Goal: Task Accomplishment & Management: Manage account settings

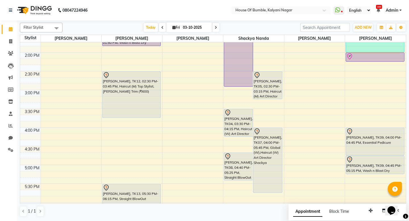
scroll to position [241, 0]
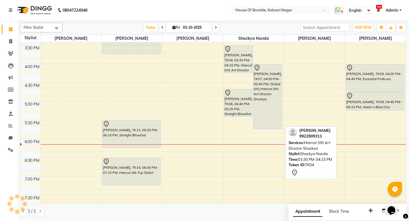
click at [246, 61] on div "[PERSON_NAME], TK04, 03:30 PM-04:15 PM, Haircut (W) Art Director Shackya" at bounding box center [238, 58] width 29 height 27
select select "7"
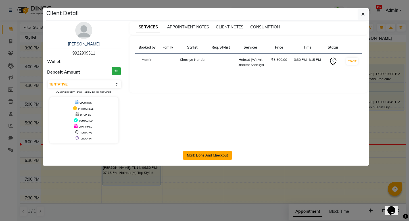
click at [212, 157] on button "Mark Done And Checkout" at bounding box center [207, 155] width 49 height 9
select select "579"
select select "service"
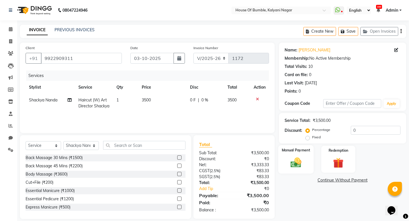
click at [298, 163] on img at bounding box center [296, 162] width 18 height 13
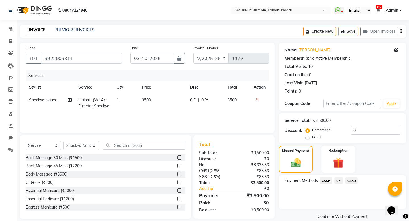
click at [324, 180] on span "CASH" at bounding box center [326, 180] width 12 height 7
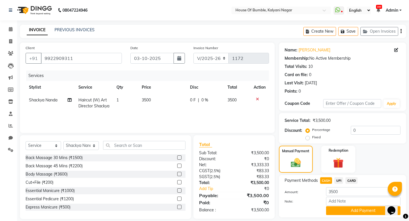
click at [332, 212] on div "Name: [PERSON_NAME] Membership: No Active Membership Total Visits: 10 Card on f…" at bounding box center [345, 136] width 132 height 186
click at [342, 206] on button "Add Payment" at bounding box center [363, 210] width 74 height 9
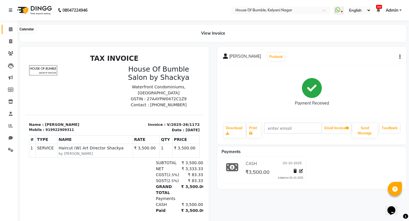
click at [11, 27] on icon at bounding box center [11, 29] width 4 height 4
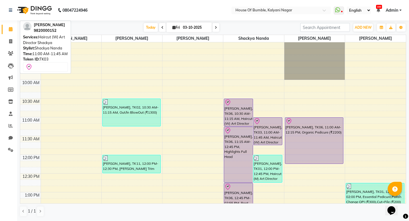
click at [262, 128] on div "[PERSON_NAME], TK03, 11:00 AM-11:45 AM, Haircut (W) Art Director Shackya" at bounding box center [267, 131] width 29 height 27
select select "8"
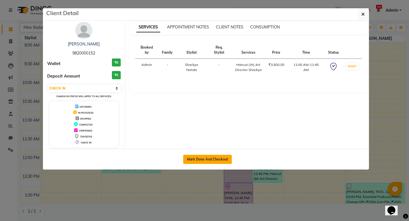
click at [213, 161] on button "Mark Done And Checkout" at bounding box center [207, 159] width 49 height 9
select select "579"
select select "service"
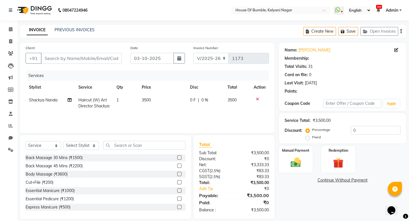
type input "9820000152"
select select "76627"
click at [301, 163] on img at bounding box center [296, 162] width 18 height 13
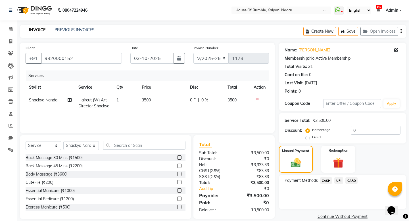
click at [341, 181] on span "UPI" at bounding box center [338, 180] width 9 height 7
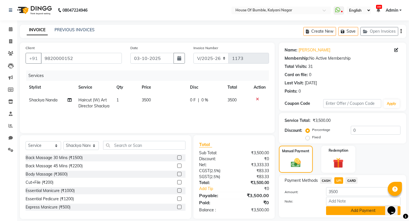
click at [359, 206] on button "Add Payment" at bounding box center [363, 210] width 74 height 9
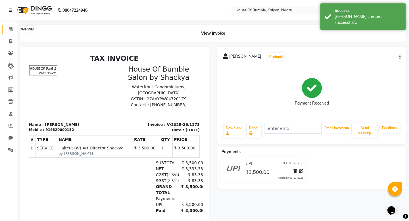
click at [13, 30] on span at bounding box center [11, 29] width 10 height 7
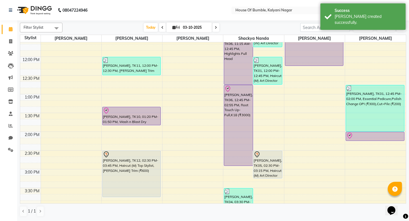
scroll to position [107, 0]
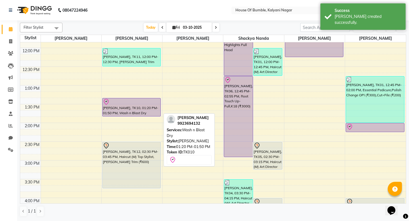
click at [144, 103] on div at bounding box center [131, 102] width 57 height 7
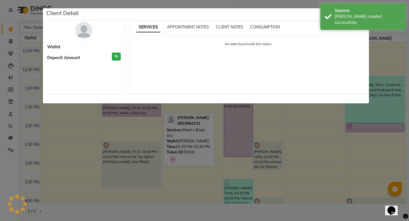
select select "8"
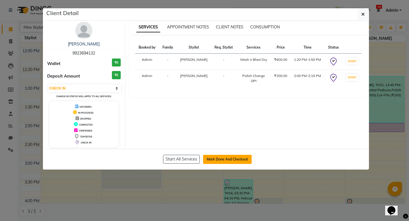
click at [236, 160] on button "Mark Done And Checkout" at bounding box center [227, 159] width 49 height 9
select select "service"
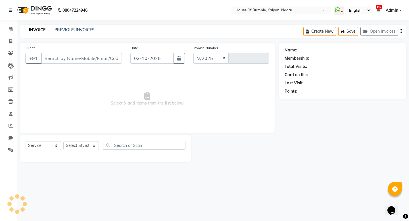
select select "579"
type input "1174"
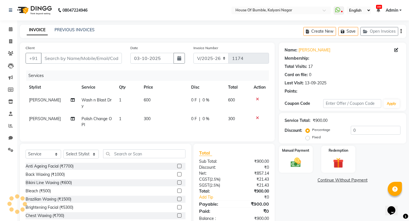
type input "9923694132"
select select "8247"
click at [146, 102] on span "600" at bounding box center [147, 99] width 7 height 5
select select "9480"
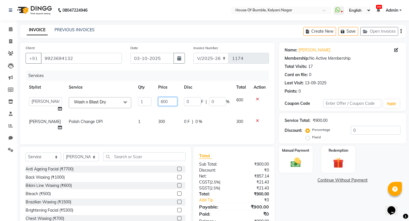
click at [162, 103] on input "600" at bounding box center [167, 101] width 19 height 9
type input "850"
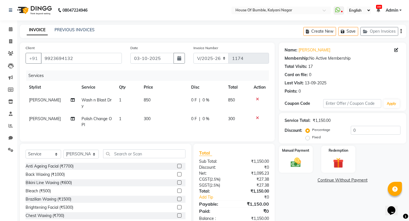
click at [187, 141] on div "Client [PHONE_NUMBER] Date [DATE] Invoice Number V/2025 V/[PHONE_NUMBER] Servic…" at bounding box center [147, 92] width 255 height 99
click at [111, 119] on td "Polish Change OPI" at bounding box center [97, 122] width 38 height 19
select select "8247"
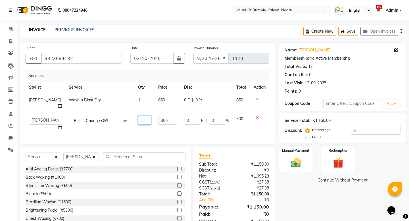
drag, startPoint x: 139, startPoint y: 126, endPoint x: 118, endPoint y: 127, distance: 20.8
click at [118, 127] on tr "- [PERSON_NAME] [PERSON_NAME] [PERSON_NAME] Manager [PERSON_NAME] Aute Shackya …" at bounding box center [148, 124] width 244 height 22
type input "2"
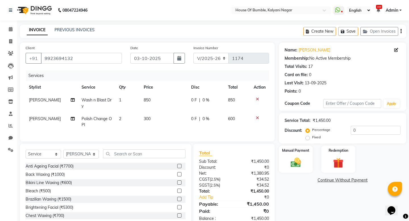
click at [275, 159] on div "Manual Payment Redemption" at bounding box center [343, 159] width 136 height 27
click at [293, 159] on img at bounding box center [296, 162] width 18 height 13
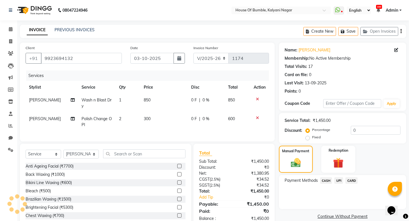
click at [340, 181] on span "UPI" at bounding box center [338, 180] width 9 height 7
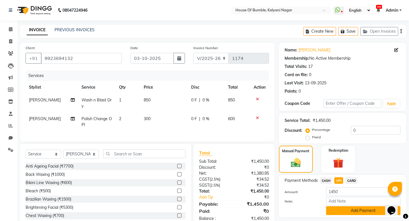
click at [342, 210] on button "Add Payment" at bounding box center [363, 210] width 74 height 9
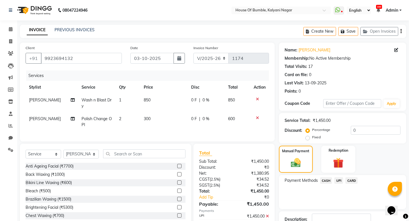
scroll to position [40, 0]
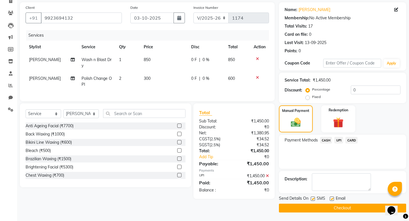
click at [360, 207] on button "Checkout" at bounding box center [342, 208] width 127 height 9
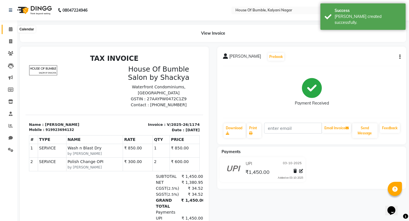
click at [13, 31] on span at bounding box center [11, 29] width 10 height 7
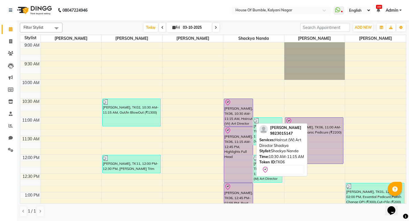
click at [240, 114] on div "[PERSON_NAME], TK06, 10:30 AM-11:15 AM, Haircut (W) Art Director Shackya" at bounding box center [238, 112] width 29 height 27
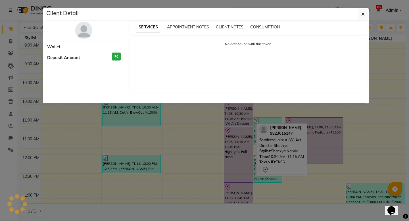
select select "8"
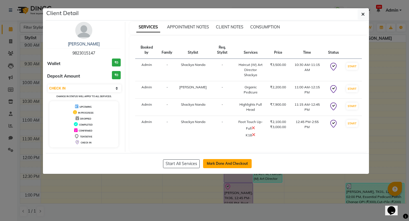
click at [236, 163] on button "Mark Done And Checkout" at bounding box center [227, 163] width 49 height 9
select select "579"
select select "service"
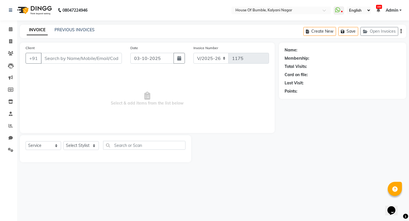
type input "9823015147"
select select "88241"
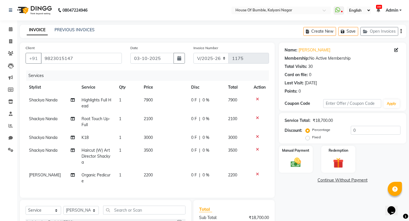
click at [146, 100] on span "7900" at bounding box center [148, 99] width 9 height 5
select select "76627"
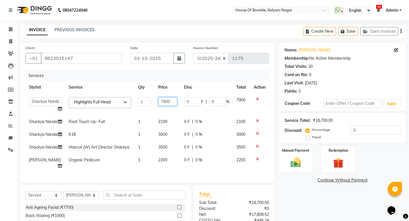
click at [170, 103] on input "7900" at bounding box center [167, 101] width 19 height 9
type input "11800"
click at [158, 117] on td "2100" at bounding box center [168, 121] width 26 height 13
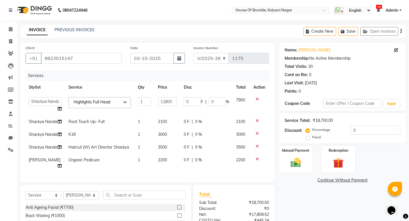
select select "76627"
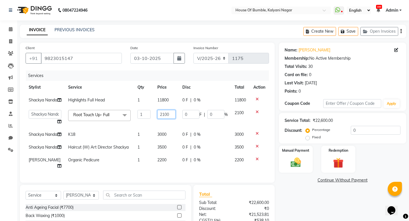
click at [159, 119] on input "2100" at bounding box center [166, 114] width 18 height 9
type input "3"
type input "4000"
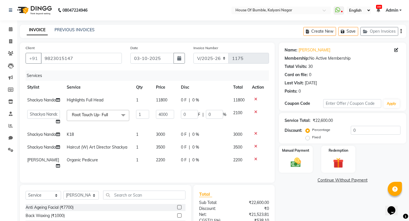
click at [274, 172] on div "Client [PHONE_NUMBER] Date [DATE] Invoice Number V/2025 V/[PHONE_NUMBER] Servic…" at bounding box center [147, 113] width 255 height 140
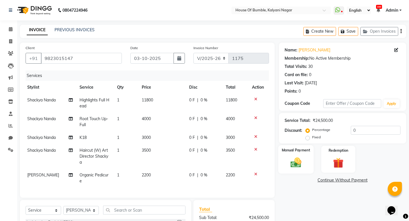
click at [301, 145] on div "Manual Payment" at bounding box center [295, 159] width 35 height 28
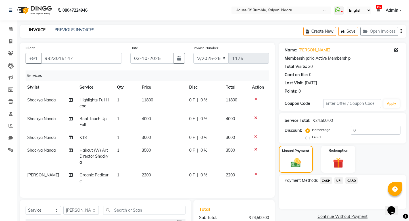
click at [340, 177] on span "UPI" at bounding box center [338, 180] width 9 height 7
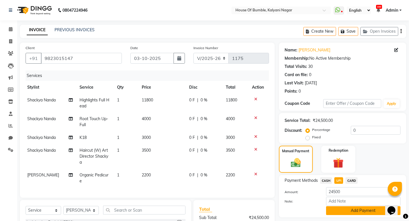
scroll to position [71, 0]
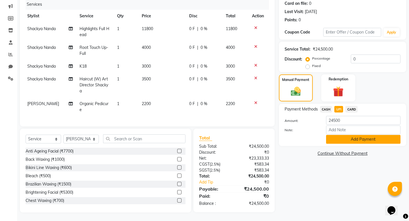
click at [337, 142] on button "Add Payment" at bounding box center [363, 139] width 74 height 9
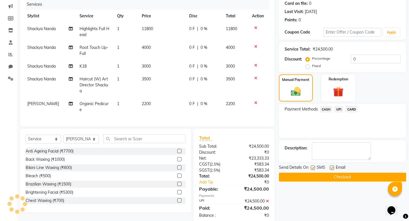
click at [313, 168] on label at bounding box center [313, 168] width 4 height 4
click at [313, 168] on input "checkbox" at bounding box center [313, 168] width 4 height 4
checkbox input "false"
click at [313, 174] on button "Checkout" at bounding box center [342, 177] width 127 height 9
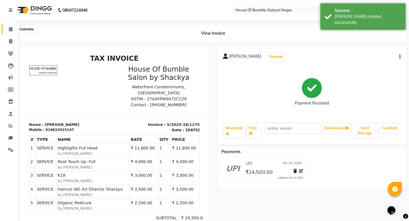
click at [14, 28] on span at bounding box center [11, 29] width 10 height 7
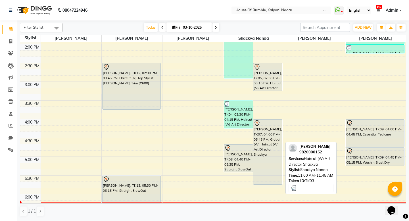
scroll to position [194, 0]
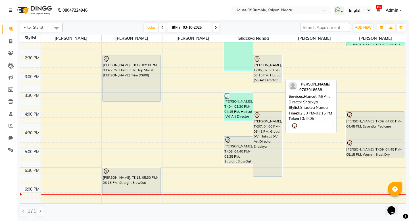
click at [269, 76] on div "[PERSON_NAME], TK05, 02:30 PM-03:15 PM, Haircut (M) Art Director Shackya" at bounding box center [267, 68] width 29 height 27
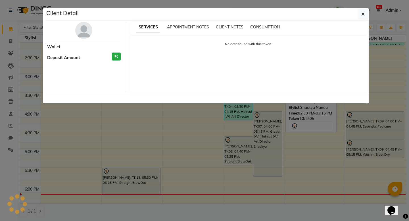
select select "7"
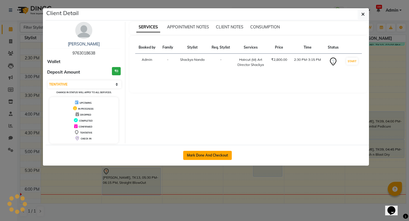
click at [223, 155] on button "Mark Done And Checkout" at bounding box center [207, 155] width 49 height 9
select select "service"
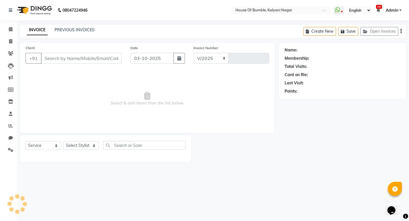
select select "579"
type input "1176"
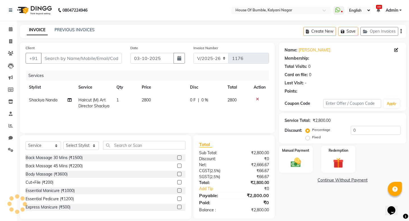
type input "9763018638"
select select "76627"
click at [301, 163] on img at bounding box center [296, 162] width 18 height 13
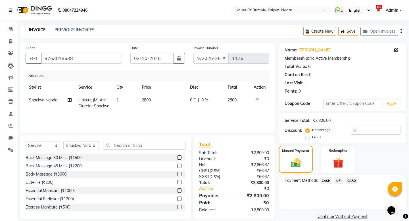
click at [339, 179] on span "UPI" at bounding box center [338, 180] width 9 height 7
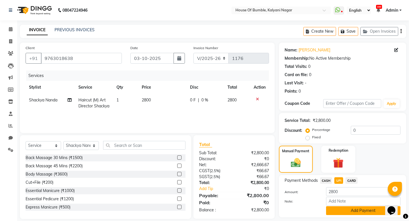
click at [338, 208] on button "Add Payment" at bounding box center [363, 210] width 74 height 9
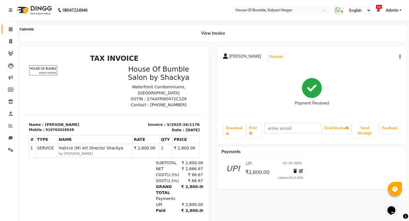
click at [9, 31] on icon at bounding box center [11, 29] width 4 height 4
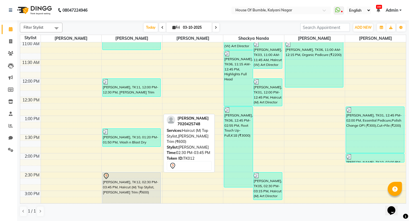
scroll to position [178, 0]
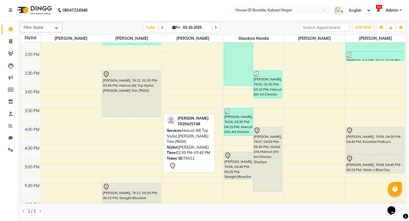
click at [154, 106] on div "[PERSON_NAME], TK12, 02:30 PM-03:45 PM, Haircut (M) Top Stylist,[PERSON_NAME] T…" at bounding box center [132, 94] width 58 height 46
select select "7"
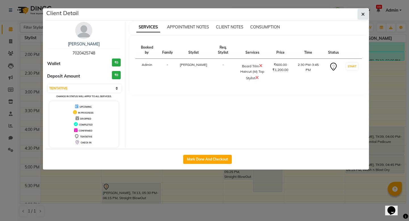
click at [365, 16] on button "button" at bounding box center [363, 14] width 11 height 11
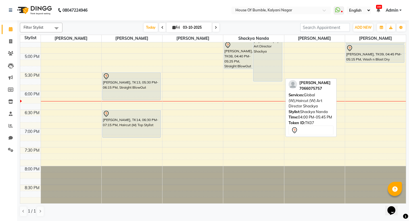
scroll to position [289, 0]
click at [267, 72] on div "[PERSON_NAME], TK07, 04:00 PM-05:45 PM, Global (W),Haircut (W) Art Director Sha…" at bounding box center [267, 48] width 29 height 65
select select "7"
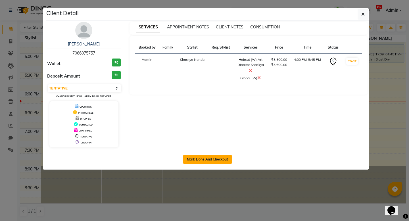
click at [217, 159] on button "Mark Done And Checkout" at bounding box center [207, 159] width 49 height 9
select select "579"
select select "service"
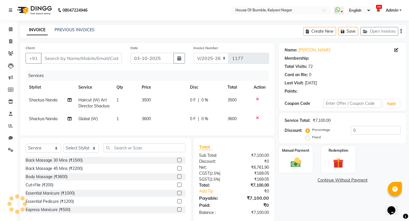
type input "7066075757"
select select "76627"
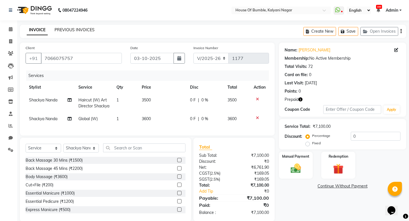
click at [83, 30] on link "PREVIOUS INVOICES" at bounding box center [75, 29] width 40 height 5
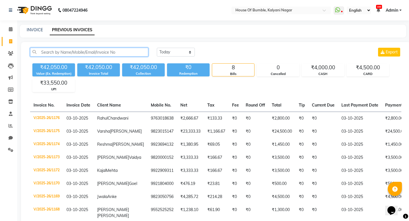
click at [90, 55] on input "text" at bounding box center [89, 52] width 118 height 9
click at [37, 32] on link "INVOICE" at bounding box center [35, 29] width 16 height 5
select select "579"
select select "service"
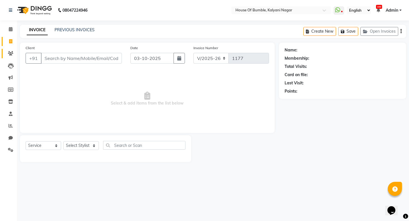
click at [13, 57] on link "Clients" at bounding box center [9, 53] width 14 height 9
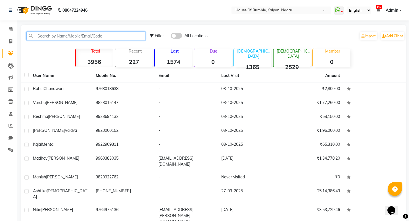
click at [60, 38] on input "text" at bounding box center [85, 36] width 119 height 9
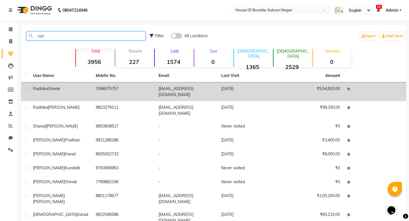
type input "rad"
click at [73, 87] on div "[PERSON_NAME]" at bounding box center [61, 89] width 56 height 6
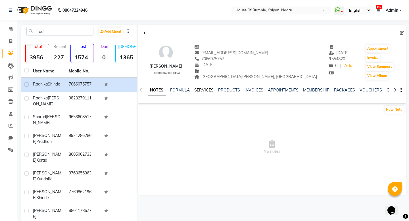
click at [194, 91] on link "SERVICES" at bounding box center [203, 90] width 19 height 5
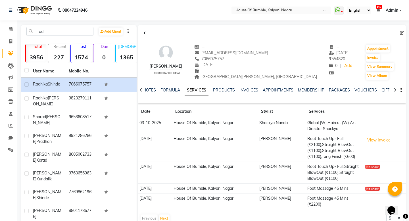
scroll to position [39, 0]
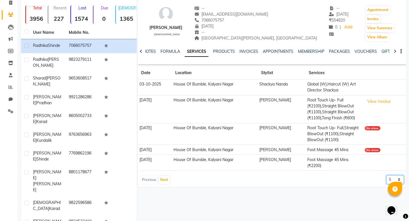
select select "50"
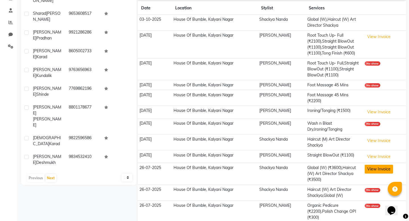
scroll to position [128, 0]
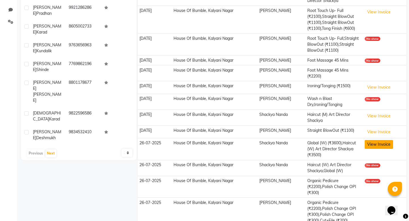
click at [378, 146] on button "View Invoice" at bounding box center [379, 144] width 28 height 9
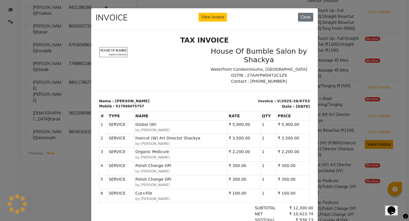
scroll to position [0, 0]
click at [309, 14] on button "Close" at bounding box center [305, 17] width 15 height 9
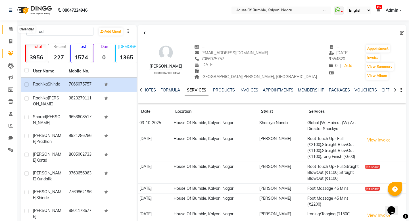
click at [10, 28] on icon at bounding box center [11, 29] width 4 height 4
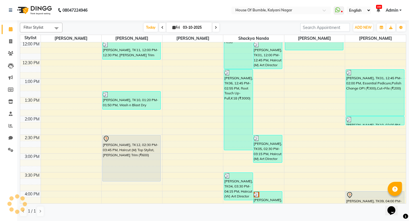
scroll to position [140, 0]
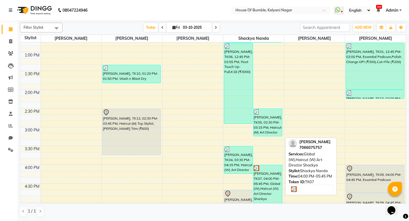
click at [269, 187] on div "[PERSON_NAME], TK07, 04:00 PM-05:45 PM, Global (W),Haircut (W) Art Director Sha…" at bounding box center [267, 197] width 29 height 65
select select "3"
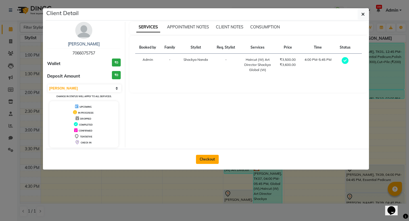
click at [210, 157] on button "Checkout" at bounding box center [207, 159] width 23 height 9
select select "579"
select select "service"
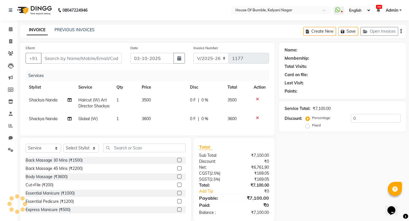
type input "7066075757"
select select "76627"
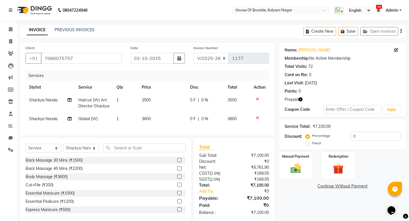
click at [148, 125] on td "3600" at bounding box center [162, 119] width 48 height 13
select select "76627"
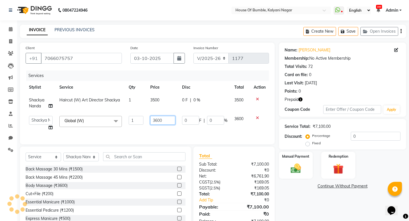
drag, startPoint x: 159, startPoint y: 122, endPoint x: 139, endPoint y: 120, distance: 20.5
click at [139, 120] on tr "- [PERSON_NAME] [PERSON_NAME] [PERSON_NAME] Manager [PERSON_NAME] Aute Shackya …" at bounding box center [148, 124] width 244 height 22
type input "5900"
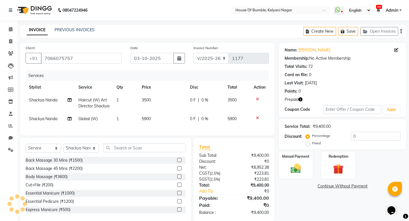
click at [169, 130] on div "Services Stylist Service Qty Price Disc Total Action Shackya Nanda Haircut (W) …" at bounding box center [148, 99] width 244 height 59
click at [328, 151] on div "Redemption" at bounding box center [338, 165] width 35 height 28
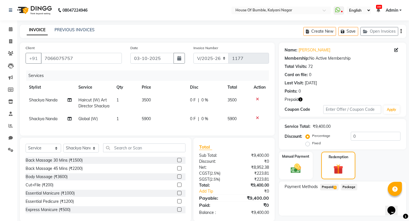
scroll to position [21, 0]
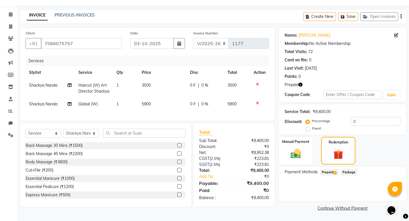
click at [326, 169] on span "Prepaid 1" at bounding box center [329, 172] width 18 height 7
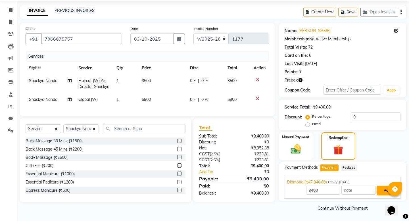
click at [384, 188] on button "Add" at bounding box center [387, 191] width 21 height 10
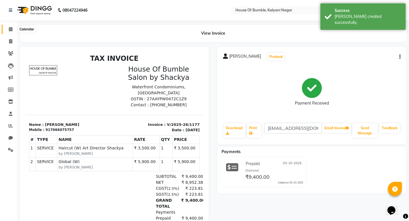
click at [12, 32] on span at bounding box center [11, 29] width 10 height 7
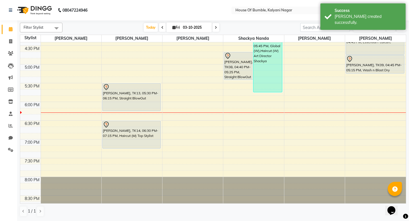
scroll to position [170, 0]
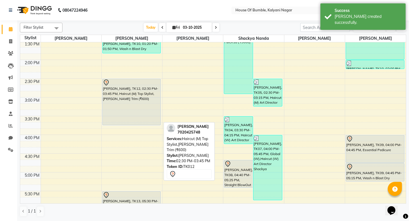
click at [132, 100] on div "[PERSON_NAME], TK12, 02:30 PM-03:45 PM, Haircut (M) Top Stylist,[PERSON_NAME] T…" at bounding box center [132, 102] width 58 height 46
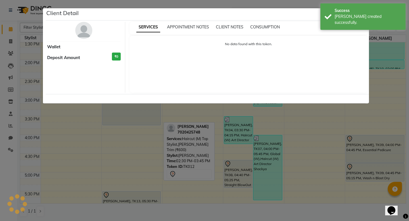
select select "7"
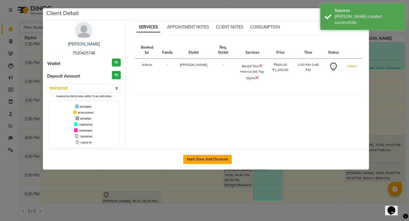
click at [212, 158] on button "Mark Done And Checkout" at bounding box center [207, 159] width 49 height 9
select select "service"
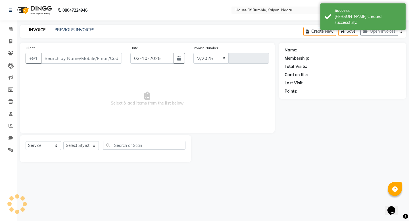
select select "579"
type input "1178"
type input "7020425748"
select select "9480"
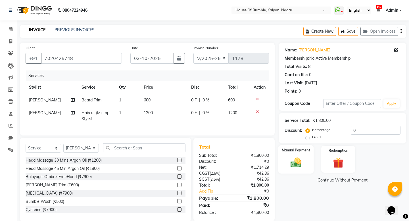
click at [296, 163] on img at bounding box center [296, 162] width 18 height 13
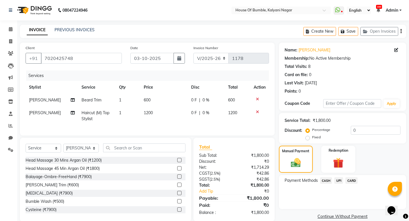
click at [335, 180] on span "UPI" at bounding box center [338, 180] width 9 height 7
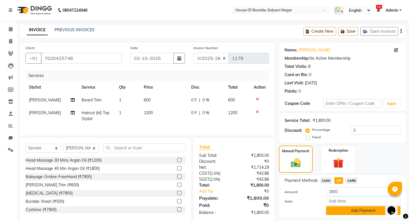
click at [330, 215] on button "Add Payment" at bounding box center [363, 210] width 74 height 9
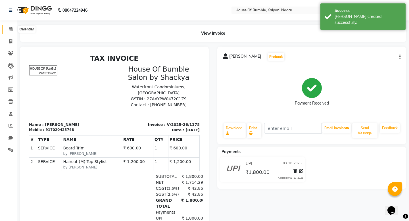
click at [7, 30] on span at bounding box center [11, 29] width 10 height 7
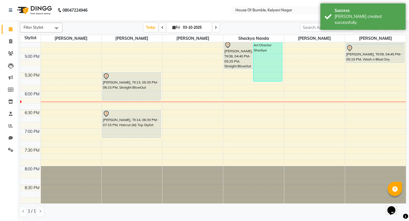
scroll to position [289, 0]
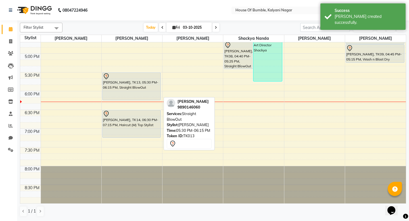
click at [145, 93] on div "[PERSON_NAME], TK13, 05:30 PM-06:15 PM, Straight BlowOut" at bounding box center [132, 86] width 58 height 27
select select "7"
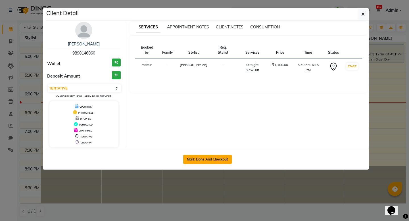
click at [217, 158] on button "Mark Done And Checkout" at bounding box center [207, 159] width 49 height 9
select select "579"
select select "service"
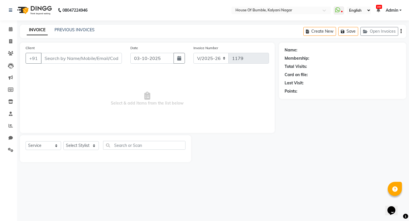
type input "9890146060"
select select "9480"
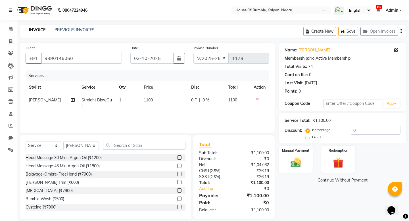
click at [149, 102] on span "1100" at bounding box center [148, 99] width 9 height 5
select select "9480"
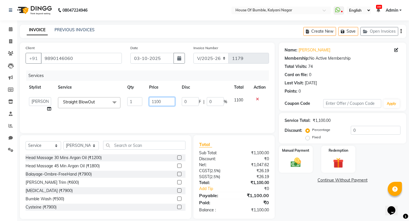
drag, startPoint x: 157, startPoint y: 102, endPoint x: 137, endPoint y: 101, distance: 20.2
click at [137, 101] on tr "- [PERSON_NAME] [PERSON_NAME] [PERSON_NAME] Manager [PERSON_NAME] Aute Shackya …" at bounding box center [148, 105] width 244 height 22
type input "1300"
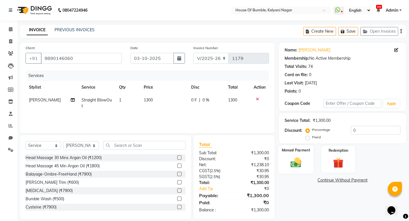
click at [293, 167] on img at bounding box center [296, 162] width 18 height 13
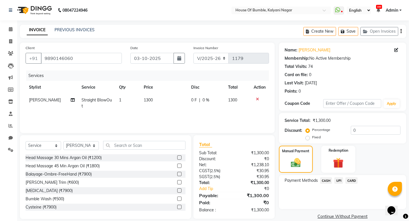
click at [339, 180] on span "UPI" at bounding box center [338, 180] width 9 height 7
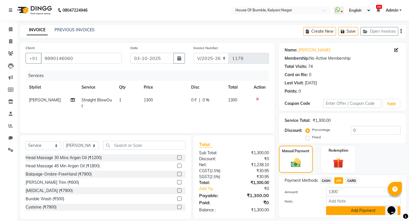
click at [343, 209] on button "Add Payment" at bounding box center [363, 210] width 74 height 9
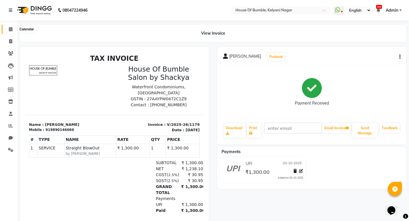
click at [6, 30] on span at bounding box center [11, 29] width 10 height 7
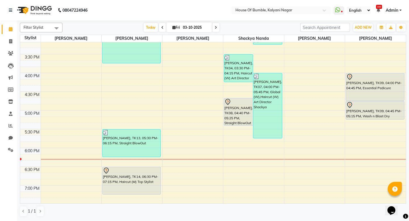
scroll to position [232, 0]
click at [144, 27] on span "Today" at bounding box center [151, 27] width 14 height 9
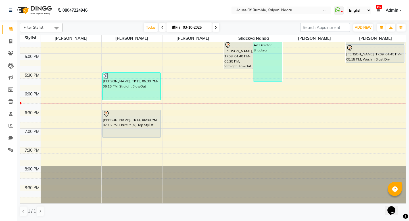
click at [217, 27] on div "[DATE] [DATE]" at bounding box center [181, 27] width 77 height 9
click at [215, 28] on icon at bounding box center [216, 27] width 2 height 3
type input "04-10-2025"
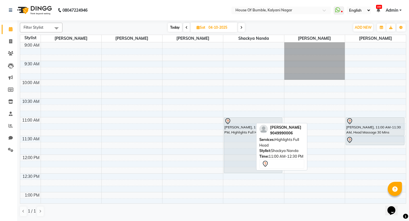
scroll to position [0, 0]
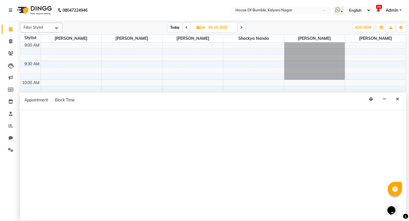
select select "76627"
select select "750"
select select "tentative"
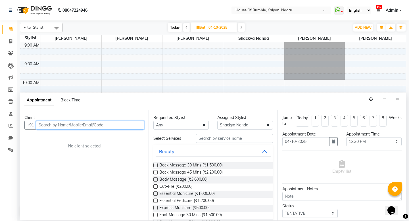
click at [101, 124] on input "text" at bounding box center [90, 125] width 108 height 9
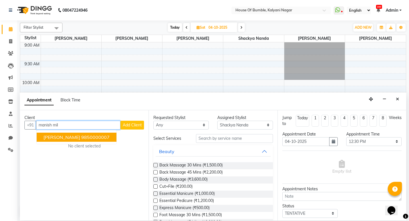
click at [65, 139] on span "[PERSON_NAME]" at bounding box center [61, 137] width 37 height 6
type input "9850000007"
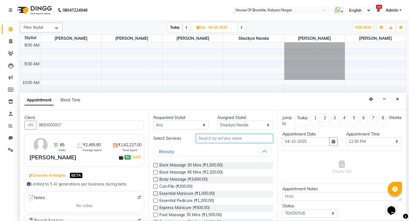
click at [206, 140] on input "text" at bounding box center [234, 138] width 77 height 9
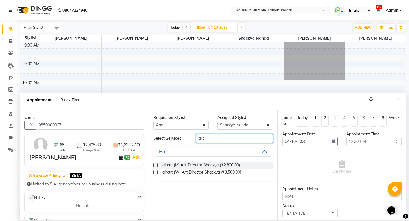
type input "art"
click at [156, 166] on label at bounding box center [155, 165] width 4 height 4
click at [156, 166] on input "checkbox" at bounding box center [155, 166] width 4 height 4
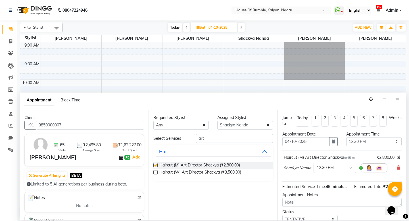
checkbox input "false"
click at [323, 170] on div "× 12:30 PM" at bounding box center [325, 168] width 17 height 6
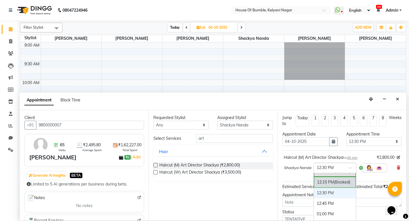
scroll to position [84, 0]
click at [329, 179] on div "12:00 PM (Booked)" at bounding box center [335, 180] width 42 height 11
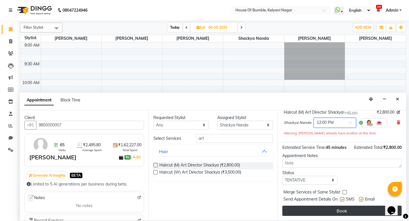
scroll to position [45, 0]
click at [328, 212] on button "Book" at bounding box center [341, 211] width 119 height 10
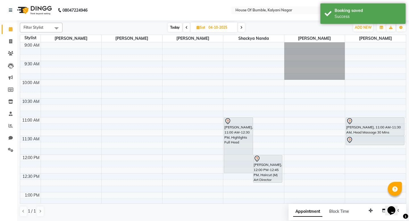
scroll to position [68, 0]
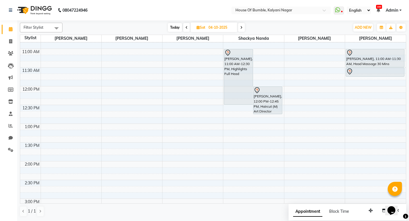
click at [243, 28] on icon at bounding box center [241, 27] width 2 height 3
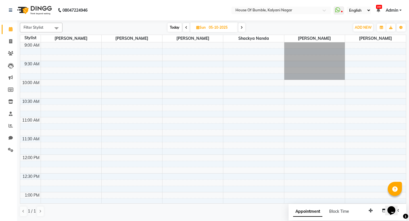
scroll to position [0, 0]
click at [185, 27] on icon at bounding box center [186, 27] width 2 height 3
type input "04-10-2025"
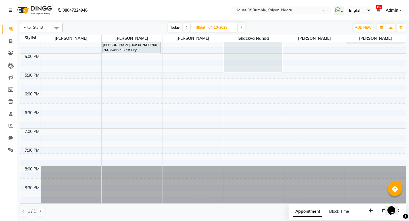
scroll to position [289, 0]
